Goal: Navigation & Orientation: Understand site structure

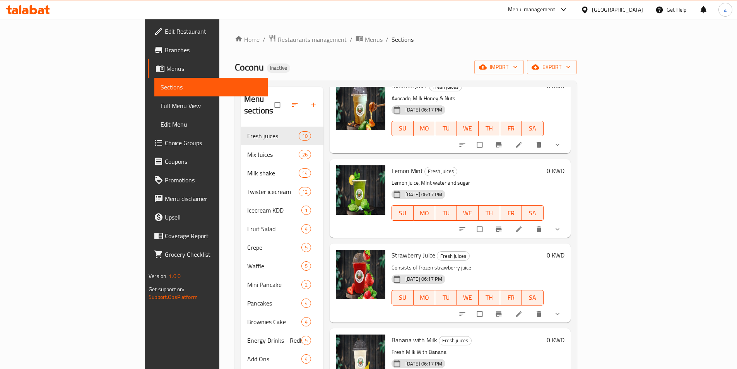
scroll to position [496, 0]
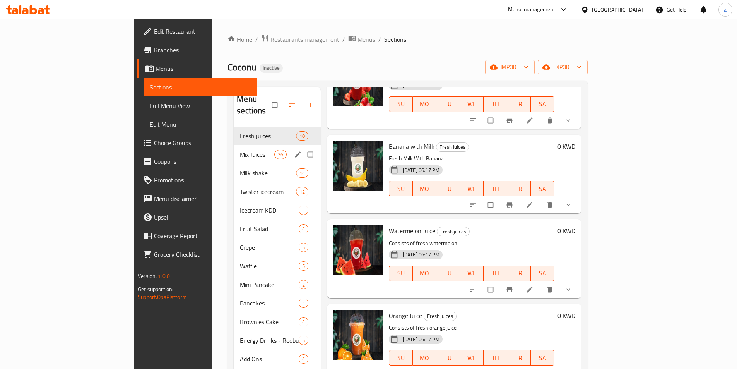
click at [234, 145] on div "Mix Juices 26" at bounding box center [277, 154] width 87 height 19
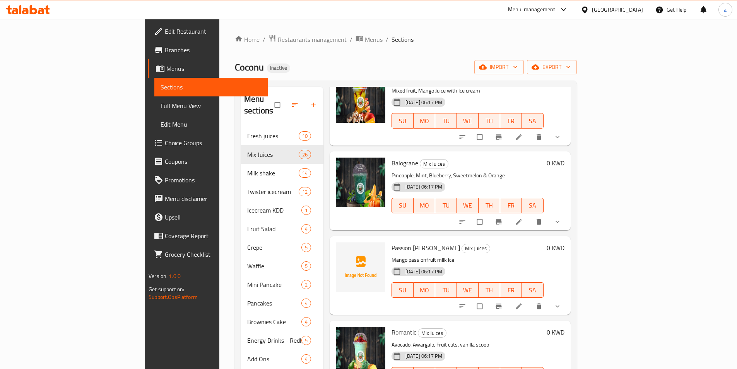
scroll to position [1615, 0]
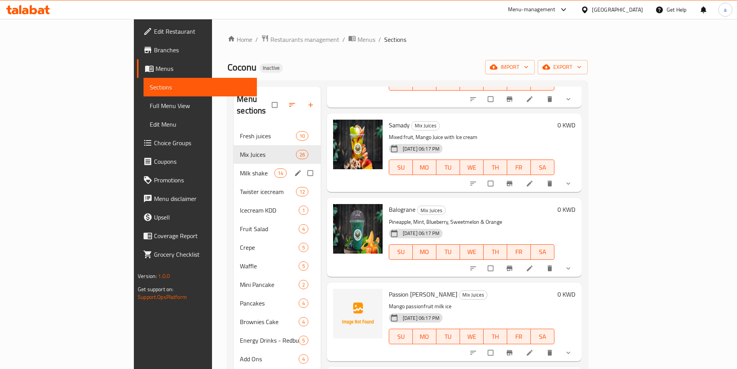
click at [234, 167] on div "Milk shake 14" at bounding box center [277, 173] width 87 height 19
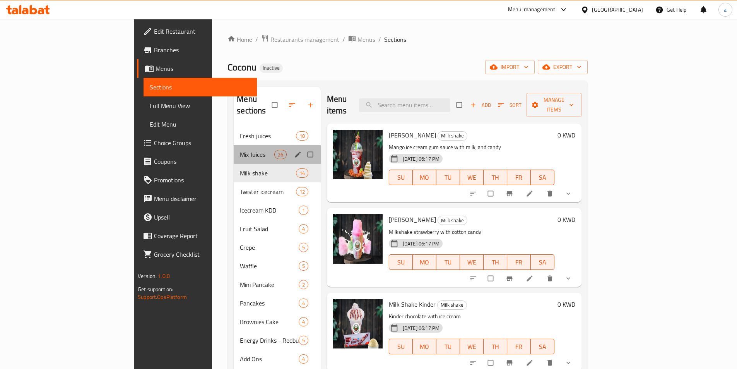
click at [249, 149] on div "Mix Juices 26" at bounding box center [277, 154] width 87 height 19
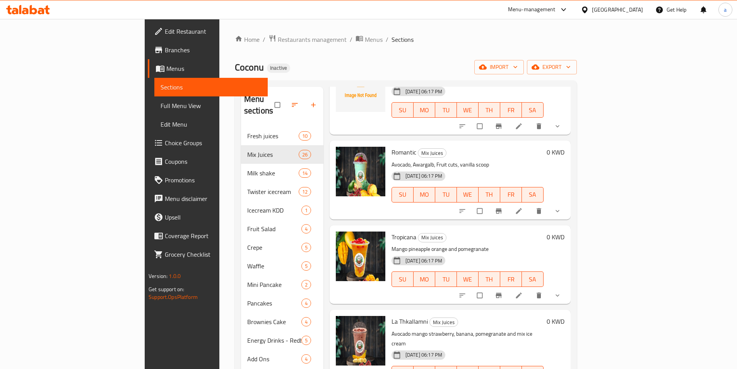
scroll to position [1848, 0]
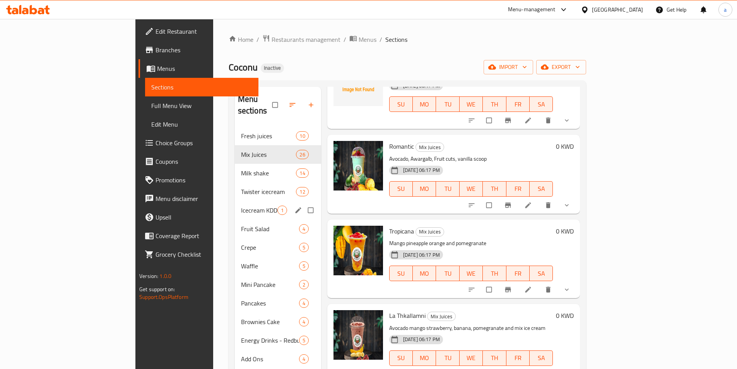
click at [241, 205] on span "Icecream KDD" at bounding box center [259, 209] width 36 height 9
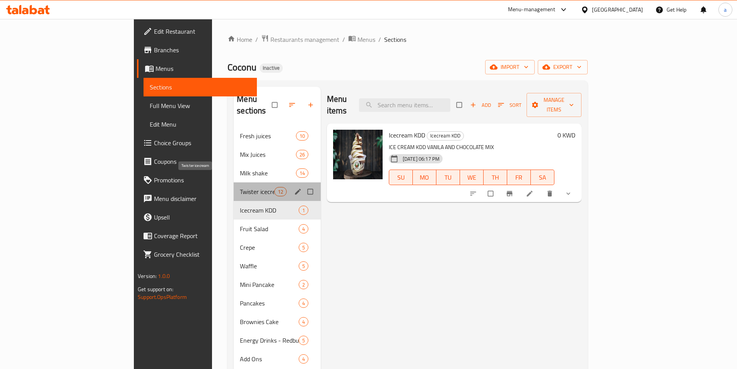
click at [240, 187] on span "Twister icecream" at bounding box center [257, 191] width 34 height 9
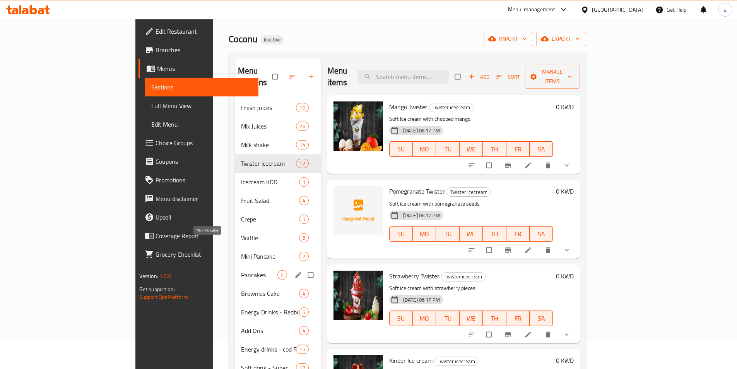
scroll to position [108, 0]
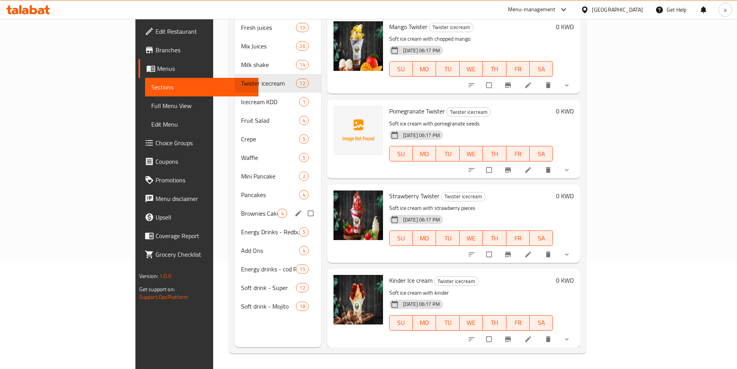
click at [235, 204] on div "Brownies Cake 4" at bounding box center [278, 213] width 86 height 19
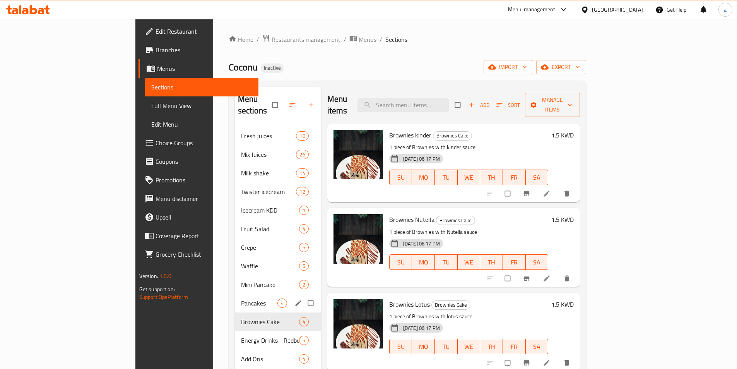
click at [241, 298] on span "Pancakes" at bounding box center [259, 302] width 36 height 9
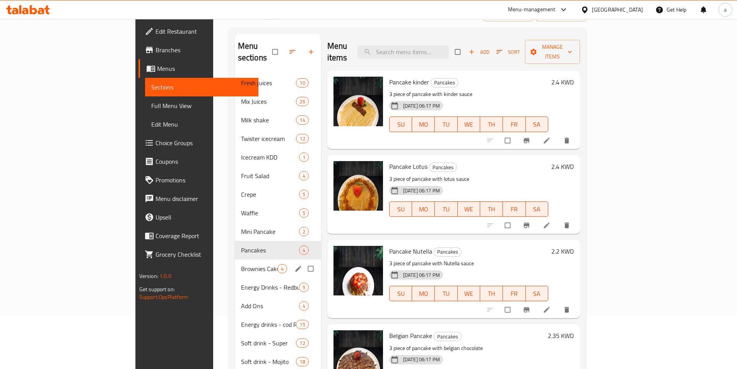
scroll to position [108, 0]
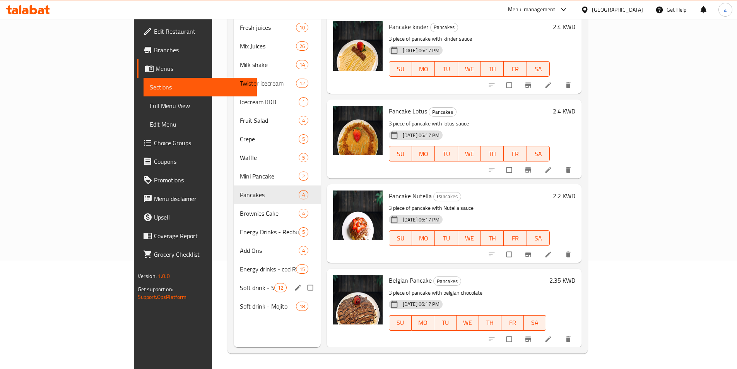
click at [234, 282] on div "Soft drink - Super 12" at bounding box center [277, 287] width 87 height 19
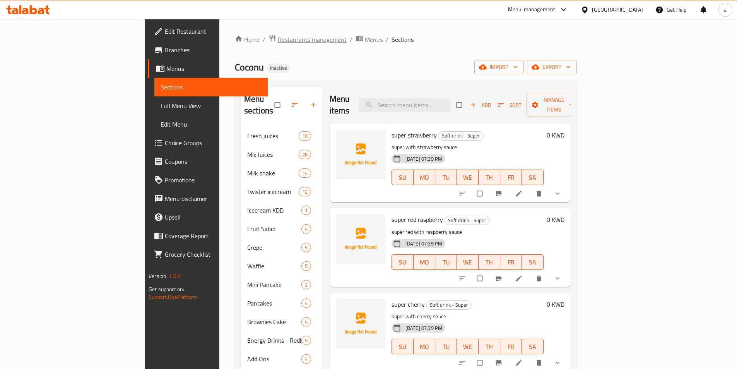
click at [278, 40] on span "Restaurants management" at bounding box center [312, 39] width 69 height 9
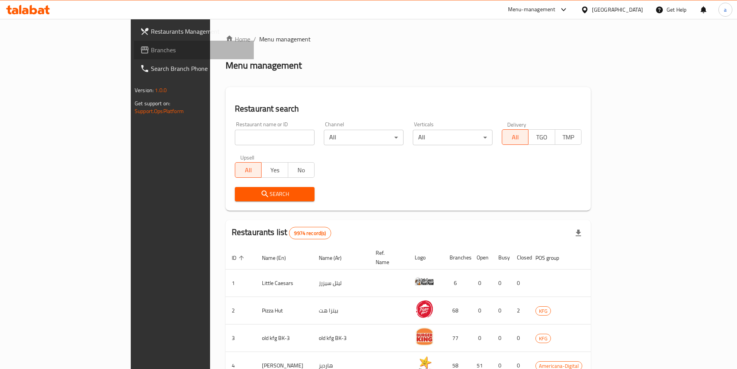
click at [151, 54] on span "Branches" at bounding box center [199, 49] width 97 height 9
